Goal: Task Accomplishment & Management: Manage account settings

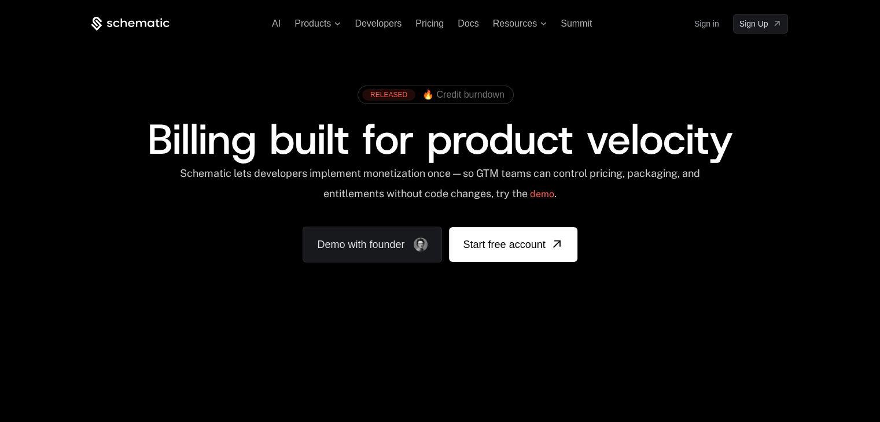
click at [705, 24] on link "Sign in" at bounding box center [706, 23] width 25 height 19
click at [706, 30] on link "Sign in" at bounding box center [706, 23] width 25 height 19
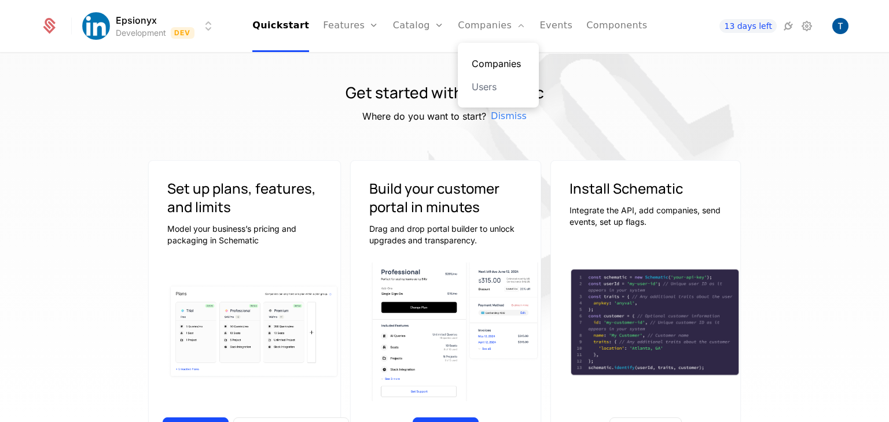
click at [482, 61] on link "Companies" at bounding box center [498, 64] width 53 height 14
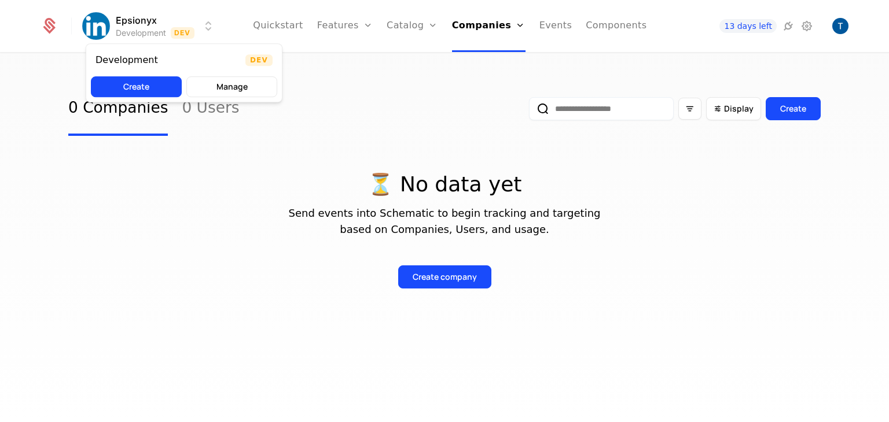
click at [144, 31] on html "Epsionyx Development Dev Quickstart Features Features Flags Catalog Plans Add O…" at bounding box center [444, 211] width 889 height 422
click at [207, 26] on html "Epsionyx Development Dev Quickstart Features Features Flags Catalog Plans Add O…" at bounding box center [444, 211] width 889 height 422
drag, startPoint x: 207, startPoint y: 26, endPoint x: 50, endPoint y: 24, distance: 156.9
click at [50, 24] on html "Epsionyx Development Dev Quickstart Features Features Flags Catalog Plans Add O…" at bounding box center [444, 211] width 889 height 422
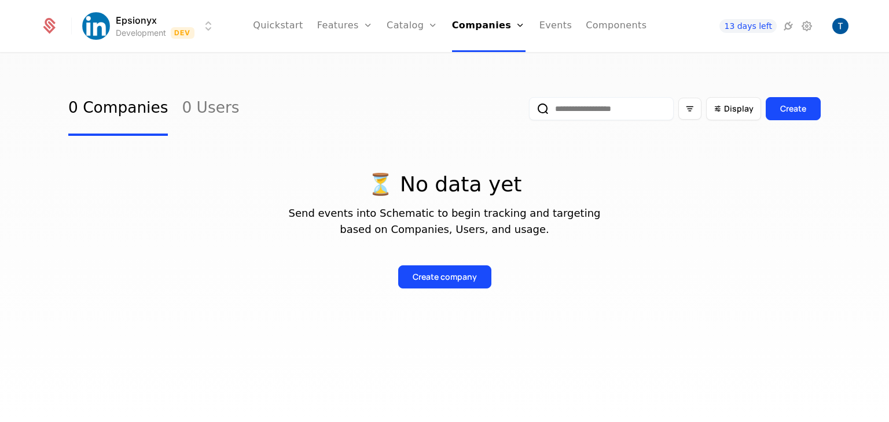
click at [50, 24] on icon at bounding box center [49, 27] width 12 height 13
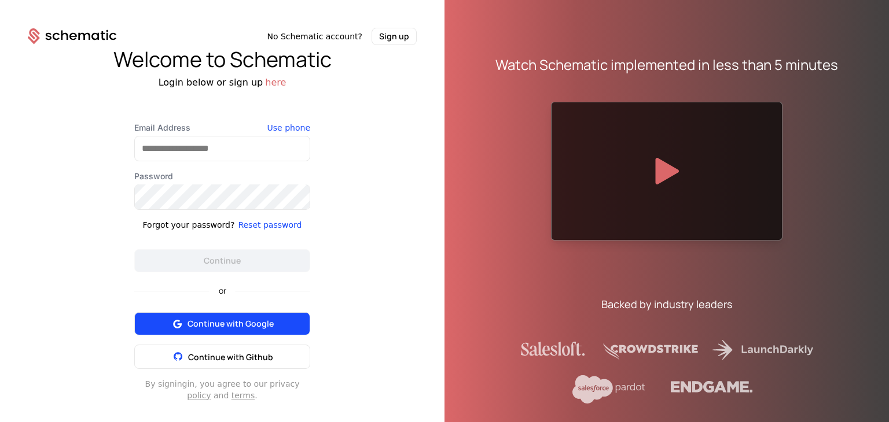
click at [213, 329] on span "Continue with Google" at bounding box center [231, 324] width 86 height 12
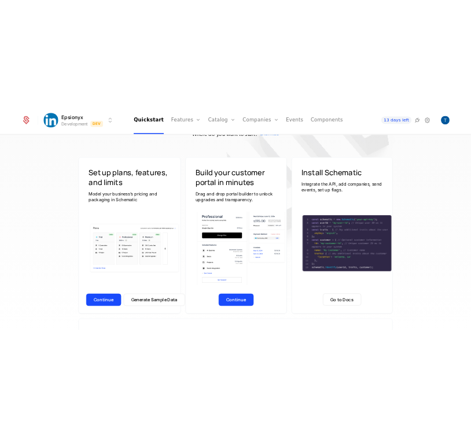
scroll to position [65, 0]
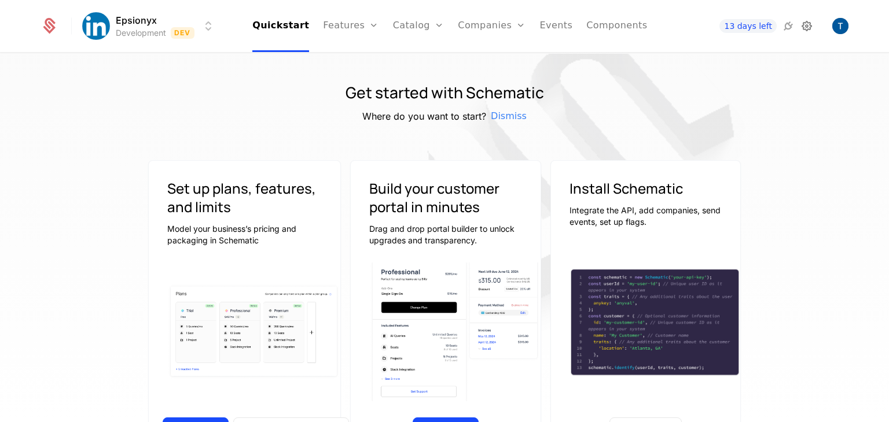
click at [803, 24] on icon at bounding box center [807, 26] width 14 height 14
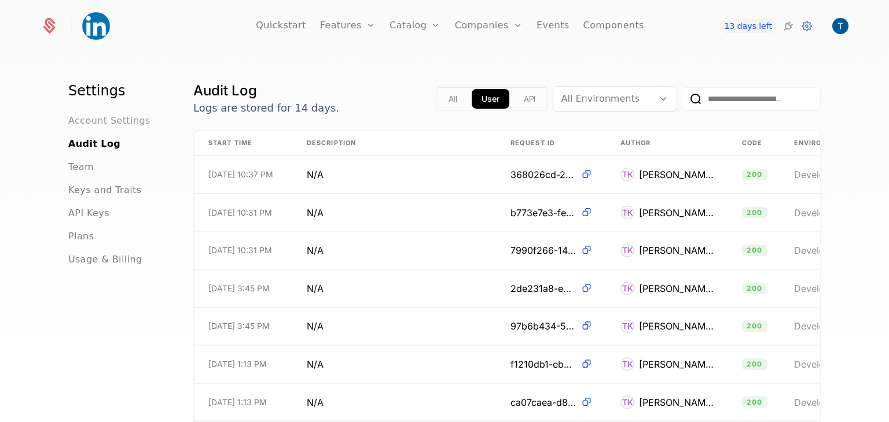
click at [109, 124] on span "Account Settings" at bounding box center [109, 121] width 82 height 14
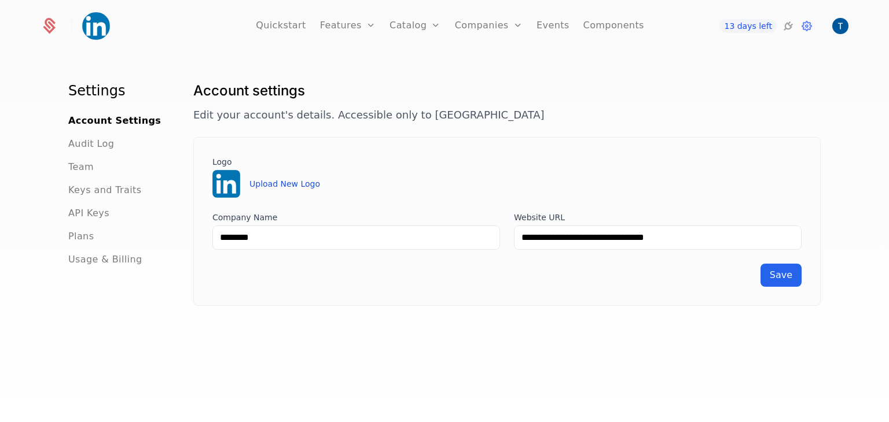
click at [264, 182] on button "Upload New Logo" at bounding box center [284, 184] width 71 height 12
click at [229, 176] on img at bounding box center [226, 184] width 28 height 28
click at [262, 188] on button "Upload New Logo" at bounding box center [284, 184] width 71 height 12
click at [773, 275] on span "Save" at bounding box center [781, 275] width 23 height 11
click at [95, 92] on h1 "Settings" at bounding box center [116, 91] width 97 height 19
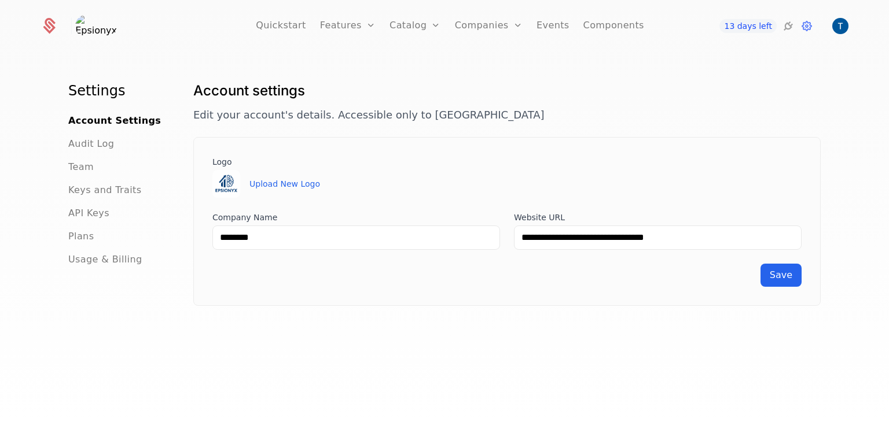
scroll to position [27, 0]
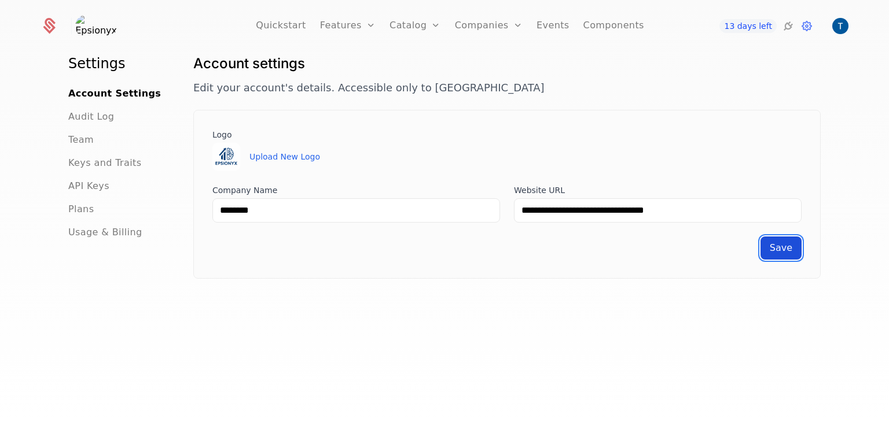
click at [769, 248] on button "Save" at bounding box center [780, 248] width 41 height 23
click at [96, 24] on img at bounding box center [96, 26] width 28 height 28
click at [47, 26] on icon at bounding box center [50, 23] width 11 height 11
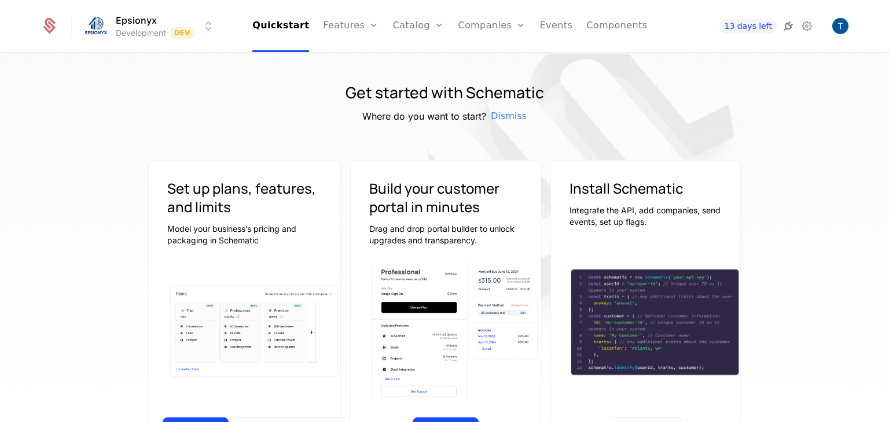
click at [785, 25] on icon at bounding box center [788, 26] width 14 height 14
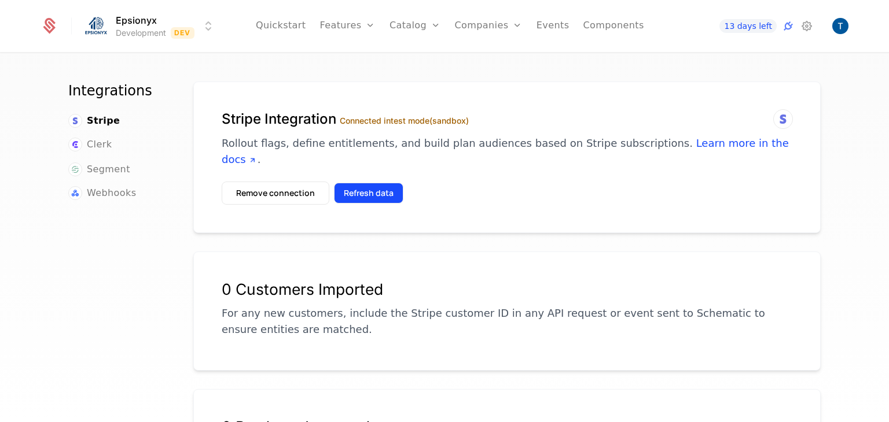
click at [374, 183] on button "Refresh data" at bounding box center [368, 193] width 69 height 21
click at [421, 122] on label "Connected in test mode (sandbox)" at bounding box center [404, 121] width 129 height 10
click at [363, 183] on button "Refresh data" at bounding box center [368, 193] width 69 height 21
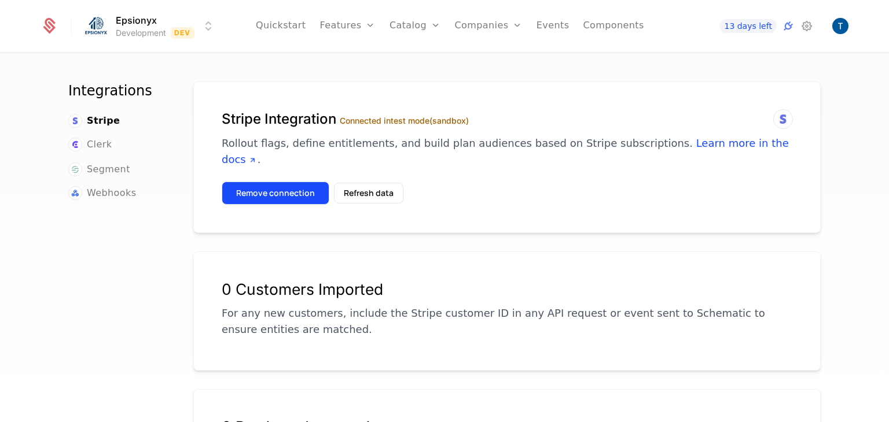
click at [308, 182] on button "Remove connection" at bounding box center [276, 193] width 108 height 23
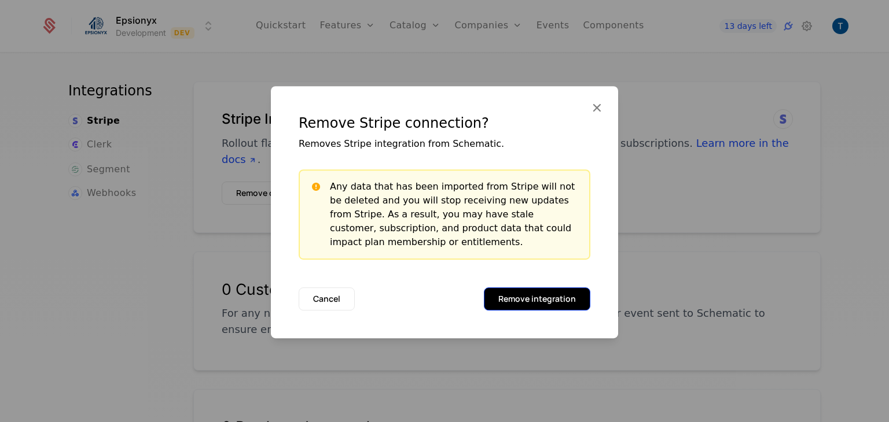
click at [532, 296] on button "Remove integration" at bounding box center [537, 299] width 106 height 23
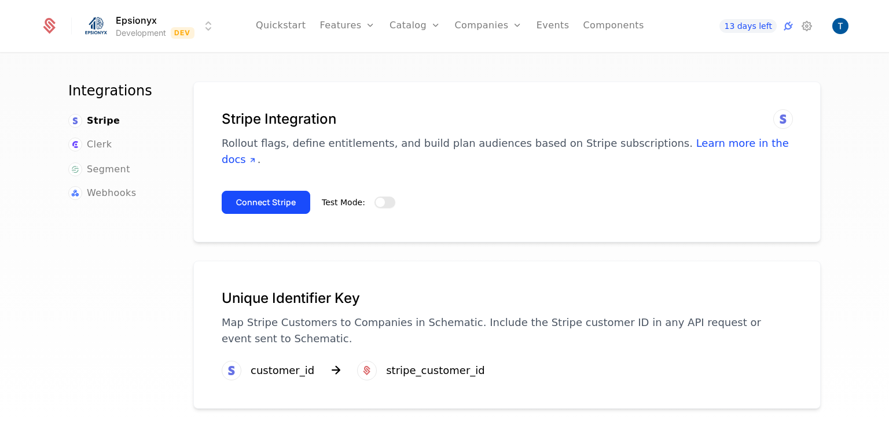
click at [376, 198] on span "button" at bounding box center [380, 202] width 9 height 9
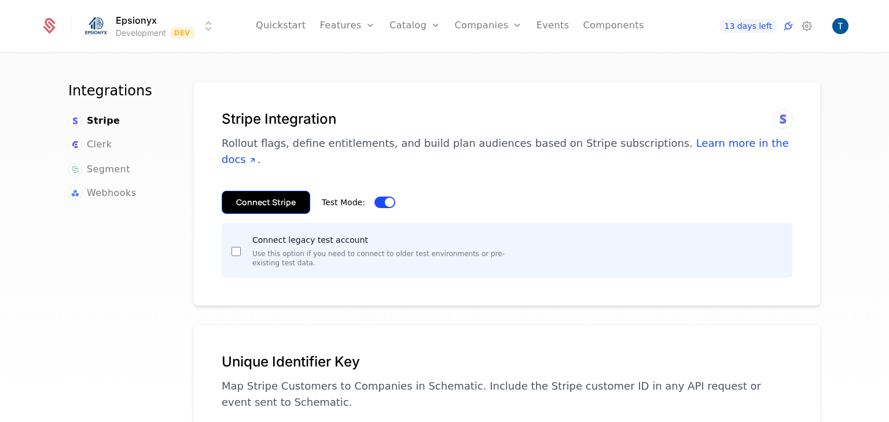
click at [269, 191] on button "Connect Stripe" at bounding box center [266, 202] width 89 height 23
